Goal: Complete application form: Complete application form

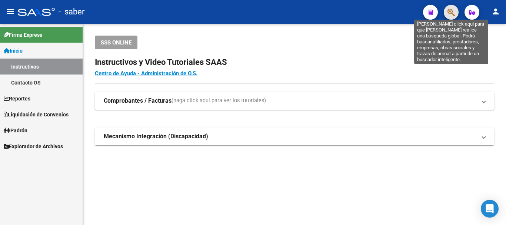
click at [449, 12] on icon "button" at bounding box center [450, 12] width 7 height 9
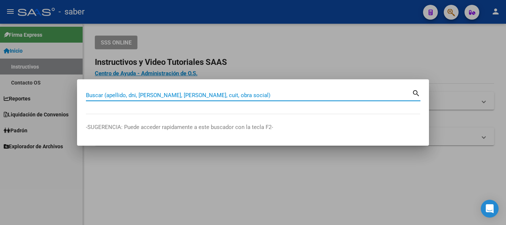
paste input "20309544367"
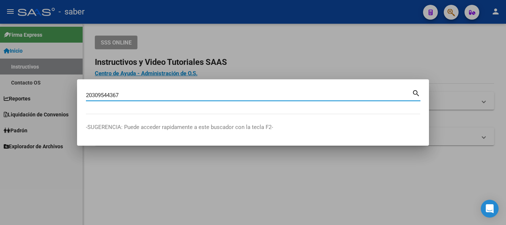
type input "20309544367"
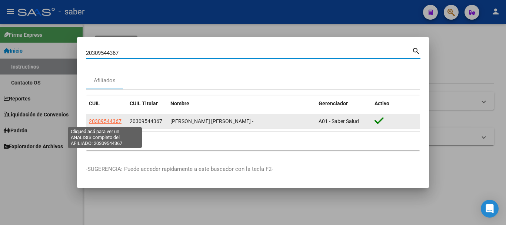
click at [114, 121] on span "20309544367" at bounding box center [105, 121] width 33 height 6
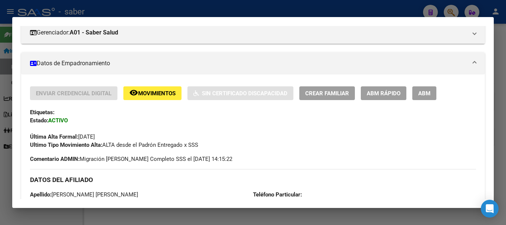
scroll to position [111, 0]
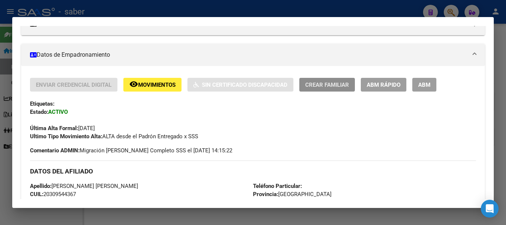
click at [318, 84] on span "Crear Familiar" at bounding box center [327, 84] width 44 height 7
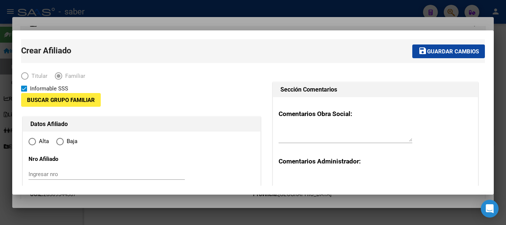
type input "30-64618650-8"
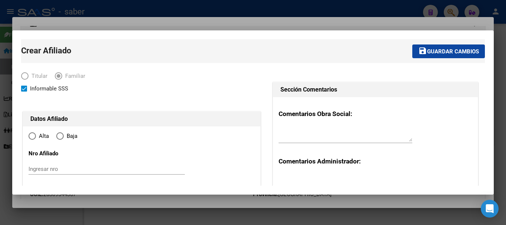
type input "[GEOGRAPHIC_DATA][PERSON_NAME]"
type input "1832"
type input "PERGAMINO"
type input "2781"
radio input "true"
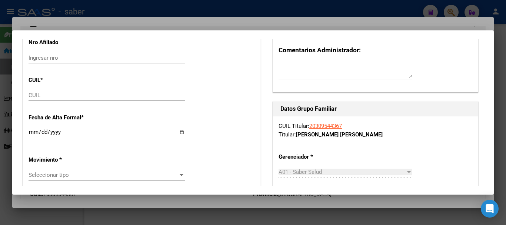
type input "30-64618650-8"
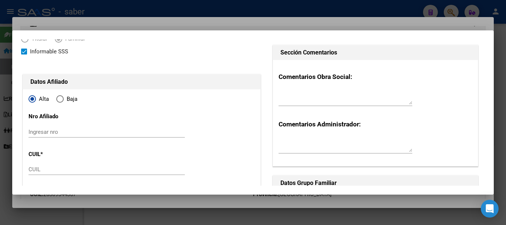
scroll to position [74, 0]
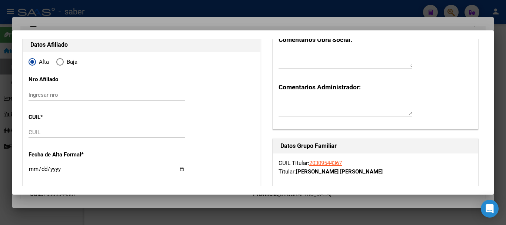
click at [46, 132] on input "CUIL" at bounding box center [107, 132] width 156 height 7
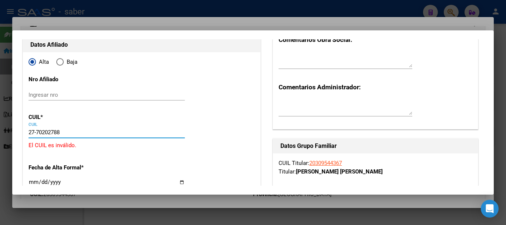
type input "27-70202788-3"
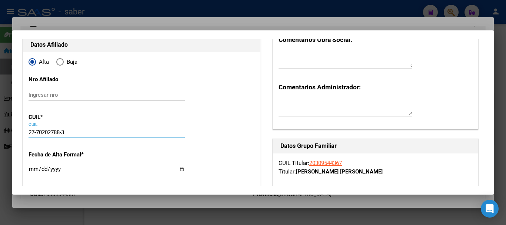
type input "70202788"
type input "[PERSON_NAME]"
type input "GENESIS ALAIA"
type input "[DATE]"
type input "INGENIERO [PERSON_NAME]"
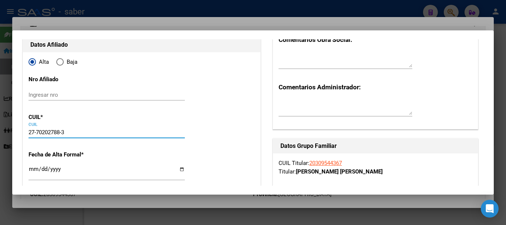
type input "PERGAMINO"
type input "2781"
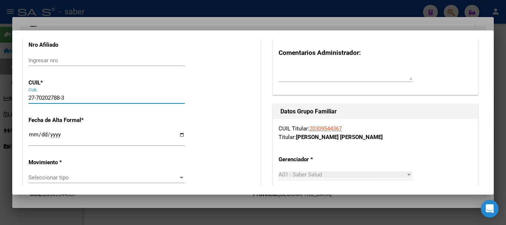
scroll to position [111, 0]
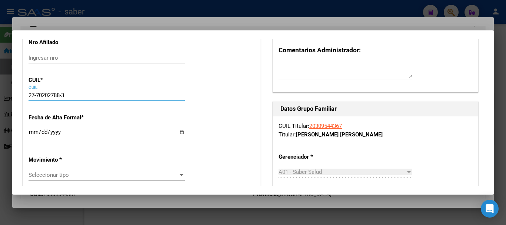
type input "27-70202788-3"
click at [31, 134] on input "Ingresar fecha" at bounding box center [107, 135] width 156 height 12
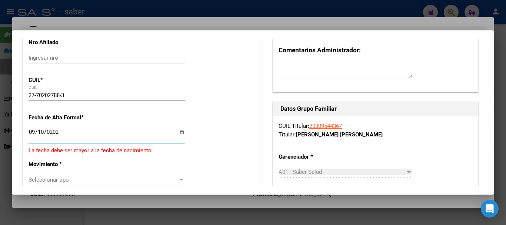
type input "[DATE]"
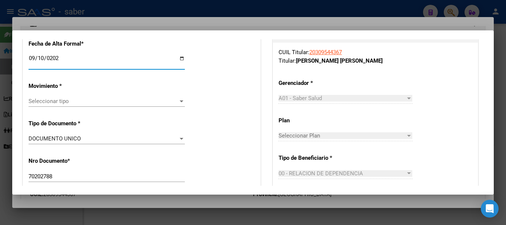
scroll to position [185, 0]
click at [71, 100] on span "Seleccionar tipo" at bounding box center [104, 100] width 150 height 7
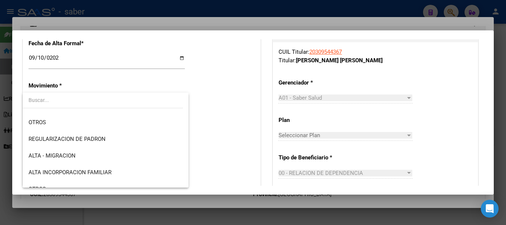
scroll to position [67, 0]
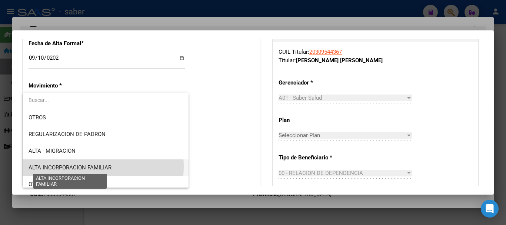
click at [91, 166] on span "ALTA INCORPORACION FAMILIAR" at bounding box center [70, 167] width 83 height 7
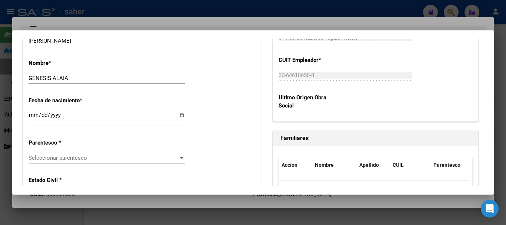
scroll to position [370, 0]
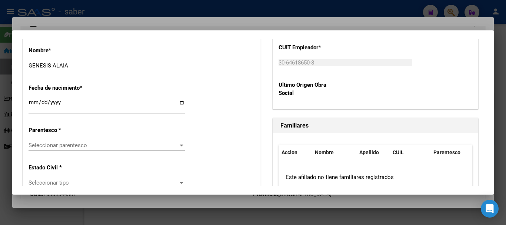
click at [184, 144] on app-drop-down-list "Parentesco * Seleccionar parentesco Seleccionar parentesco" at bounding box center [110, 138] width 162 height 22
click at [180, 145] on div at bounding box center [182, 145] width 4 height 2
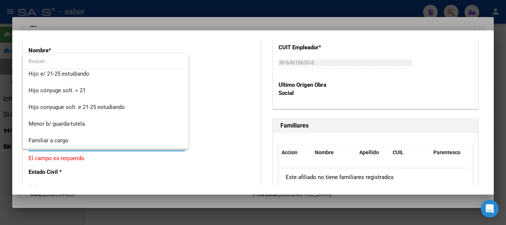
scroll to position [59, 0]
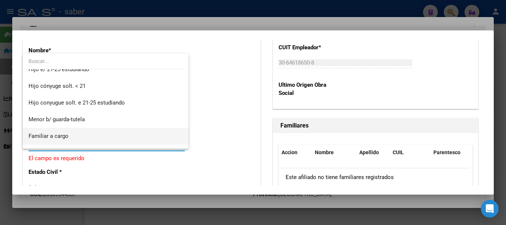
click at [70, 136] on span "Familiar a cargo" at bounding box center [106, 136] width 154 height 17
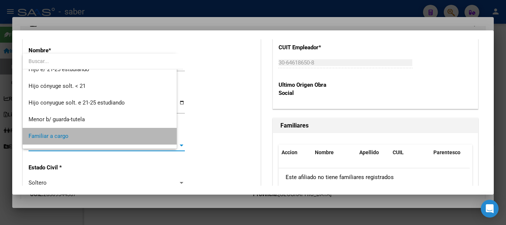
scroll to position [54, 0]
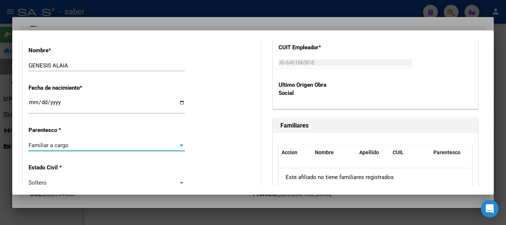
click at [178, 145] on div at bounding box center [181, 145] width 7 height 6
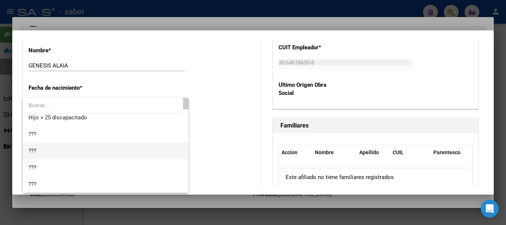
scroll to position [101, 0]
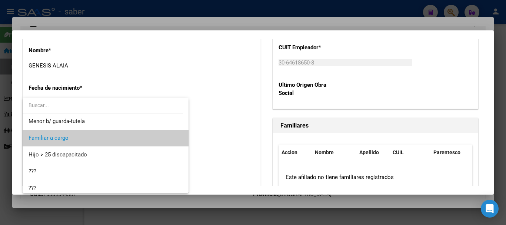
click at [218, 141] on div at bounding box center [253, 112] width 506 height 225
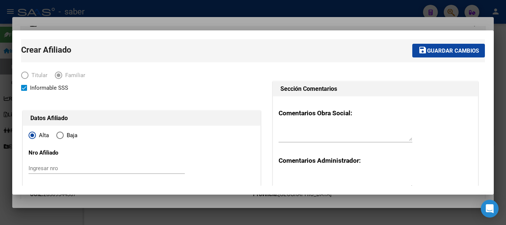
scroll to position [0, 0]
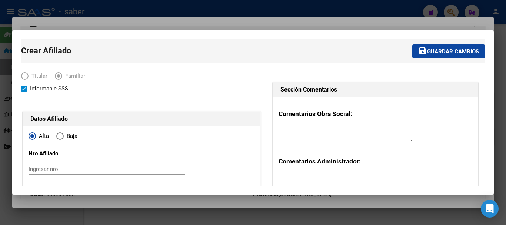
click at [421, 49] on mat-icon "save" at bounding box center [422, 50] width 9 height 9
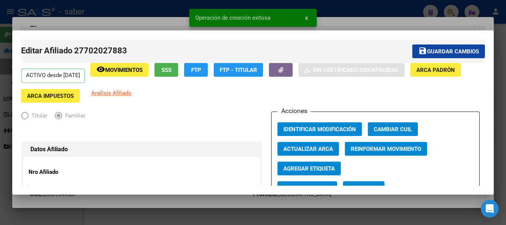
click at [429, 49] on span "Guardar cambios" at bounding box center [453, 51] width 52 height 7
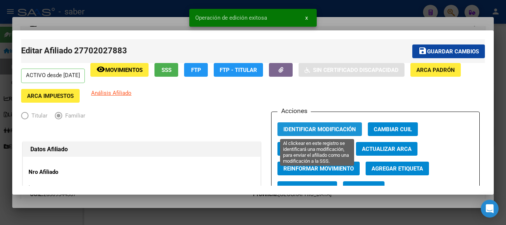
click at [290, 130] on span "Identificar Modificación" at bounding box center [319, 129] width 73 height 7
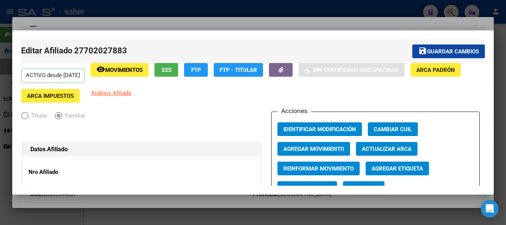
drag, startPoint x: 29, startPoint y: 14, endPoint x: 28, endPoint y: 10, distance: 3.9
click at [29, 14] on div at bounding box center [253, 112] width 506 height 225
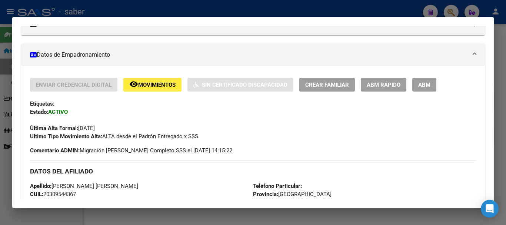
click at [28, 10] on div at bounding box center [253, 112] width 506 height 225
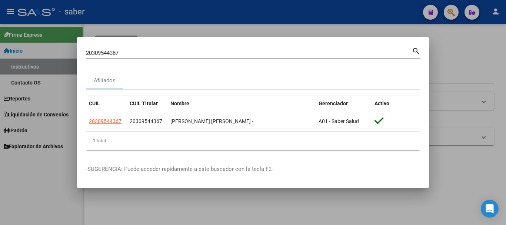
click at [28, 10] on div at bounding box center [253, 112] width 506 height 225
